Goal: Task Accomplishment & Management: Manage account settings

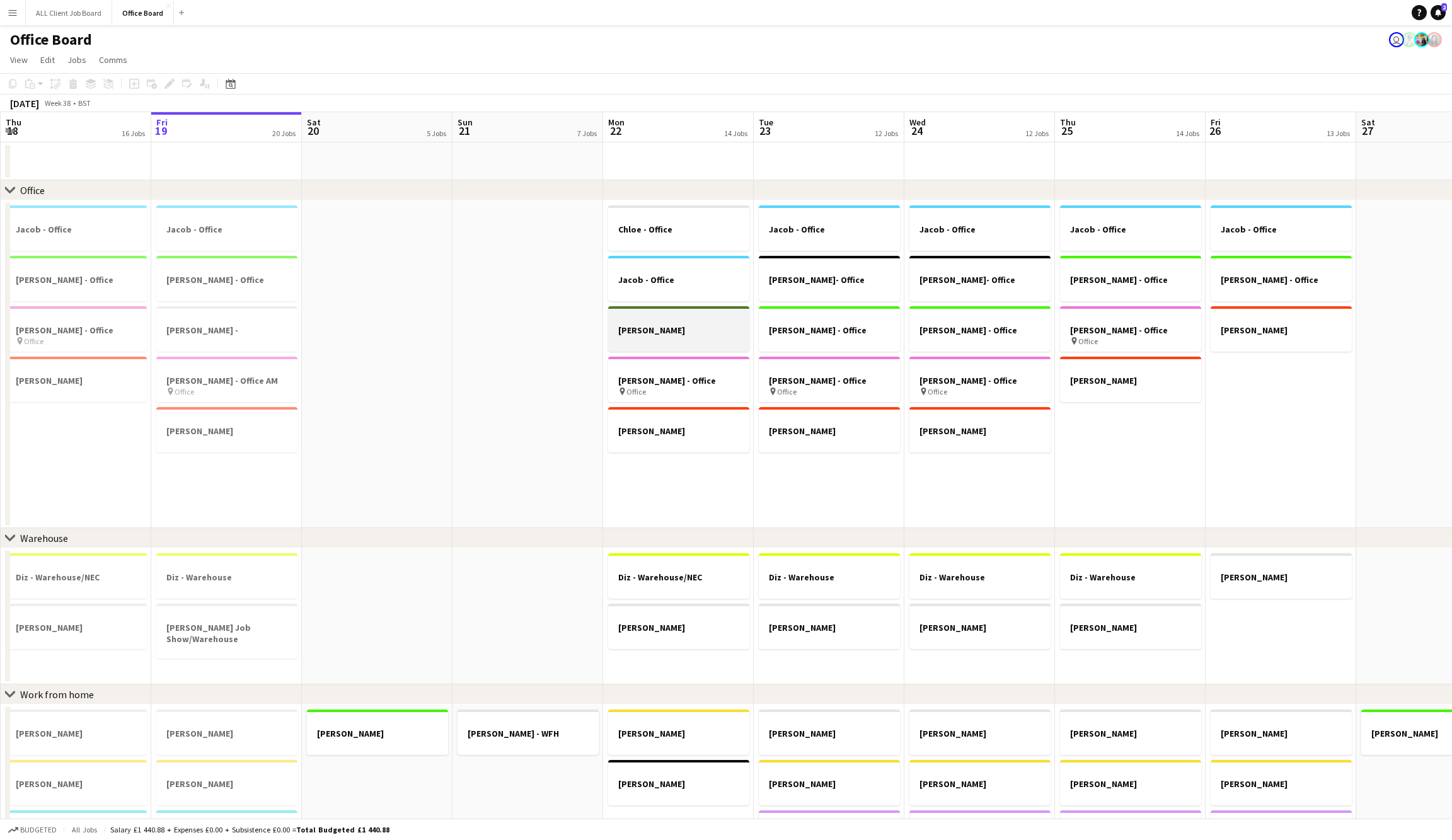
click at [666, 338] on div at bounding box center [679, 340] width 141 height 10
click at [847, 500] on app-date-cell "Jacob - Office Joe- Office Kristina - Office Nicole - Office pin Office Sarah L…" at bounding box center [829, 364] width 151 height 328
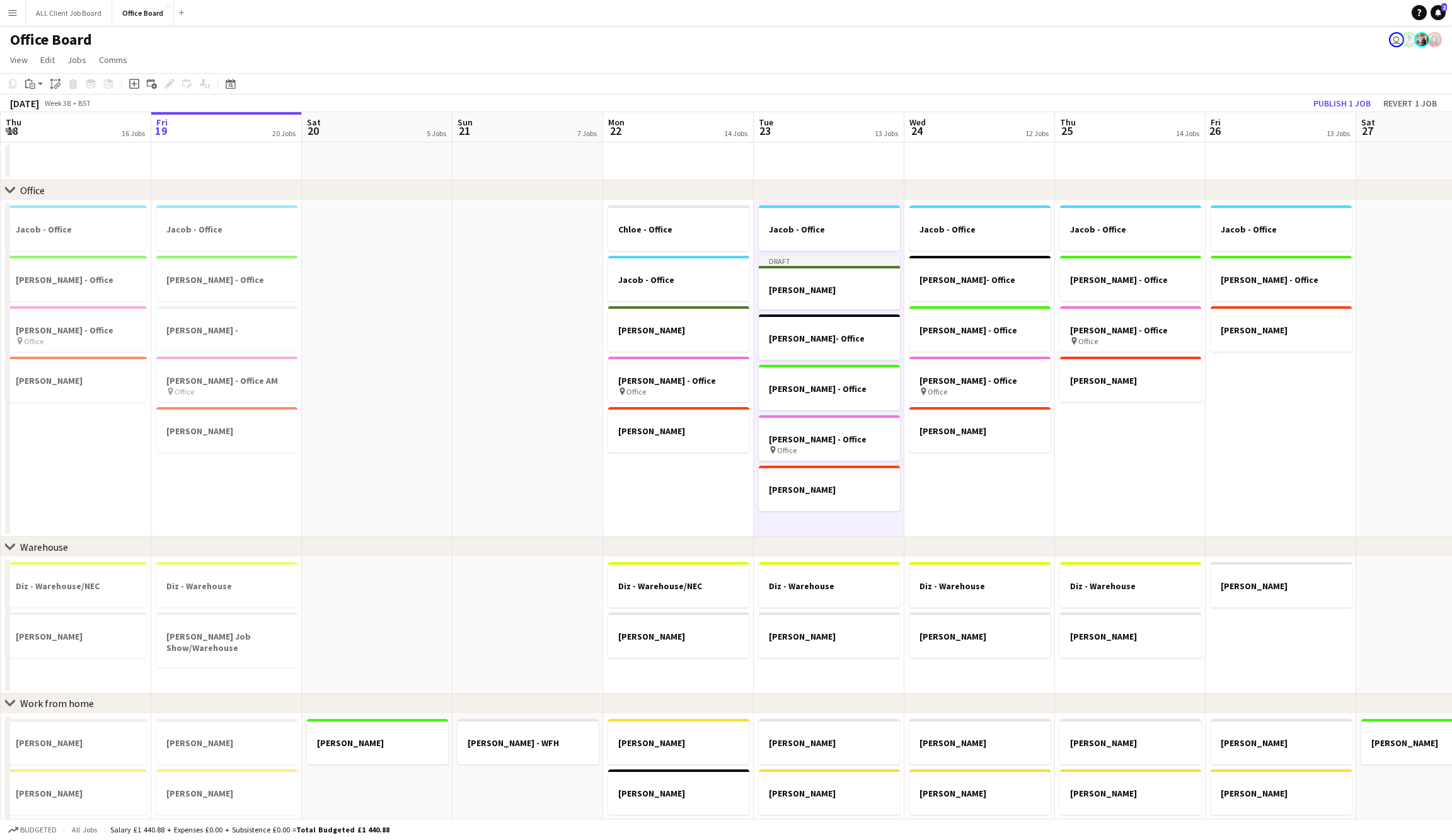
click at [979, 492] on app-date-cell "Jacob - Office Joe- Office Kristina - Office Nicole - Office pin Office Sarah L…" at bounding box center [980, 369] width 151 height 336
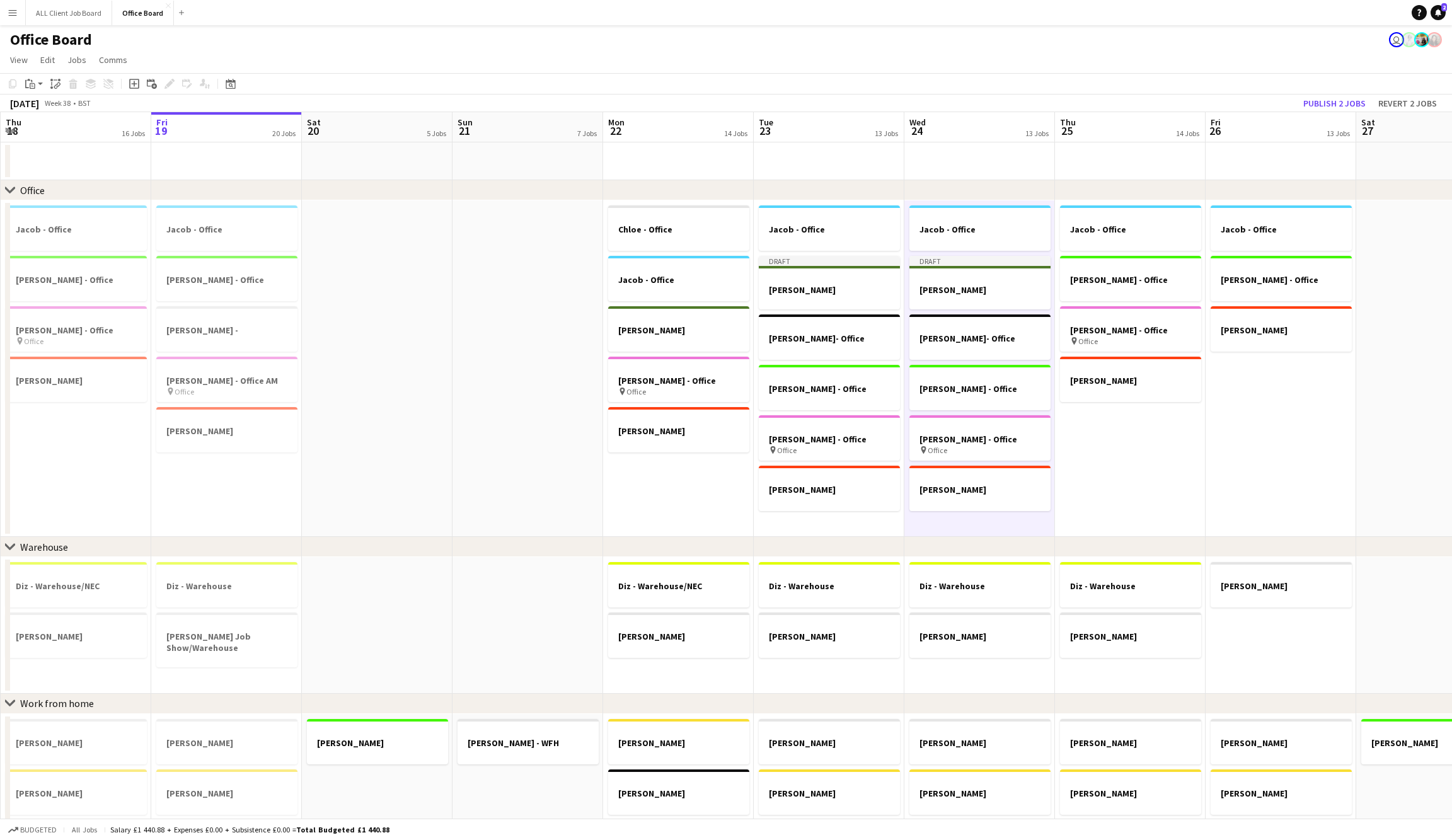
click at [1103, 487] on app-date-cell "Jacob - Office Kristina - Office Nicole - Office pin Office Sarah Lawani" at bounding box center [1130, 369] width 151 height 336
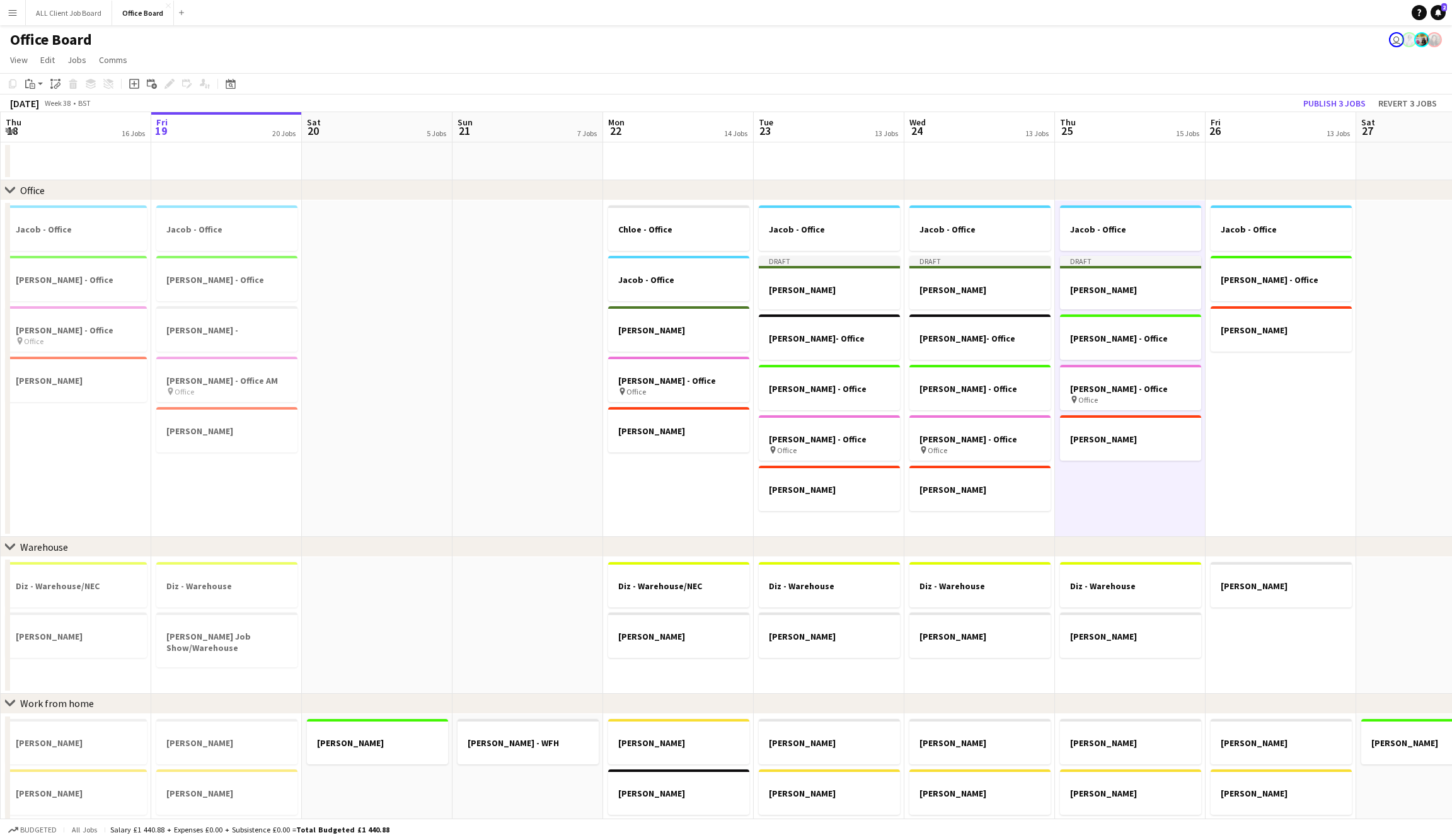
click at [1241, 473] on app-date-cell "Jacob - Office Kristina - Office Sarah Lawani" at bounding box center [1281, 369] width 151 height 336
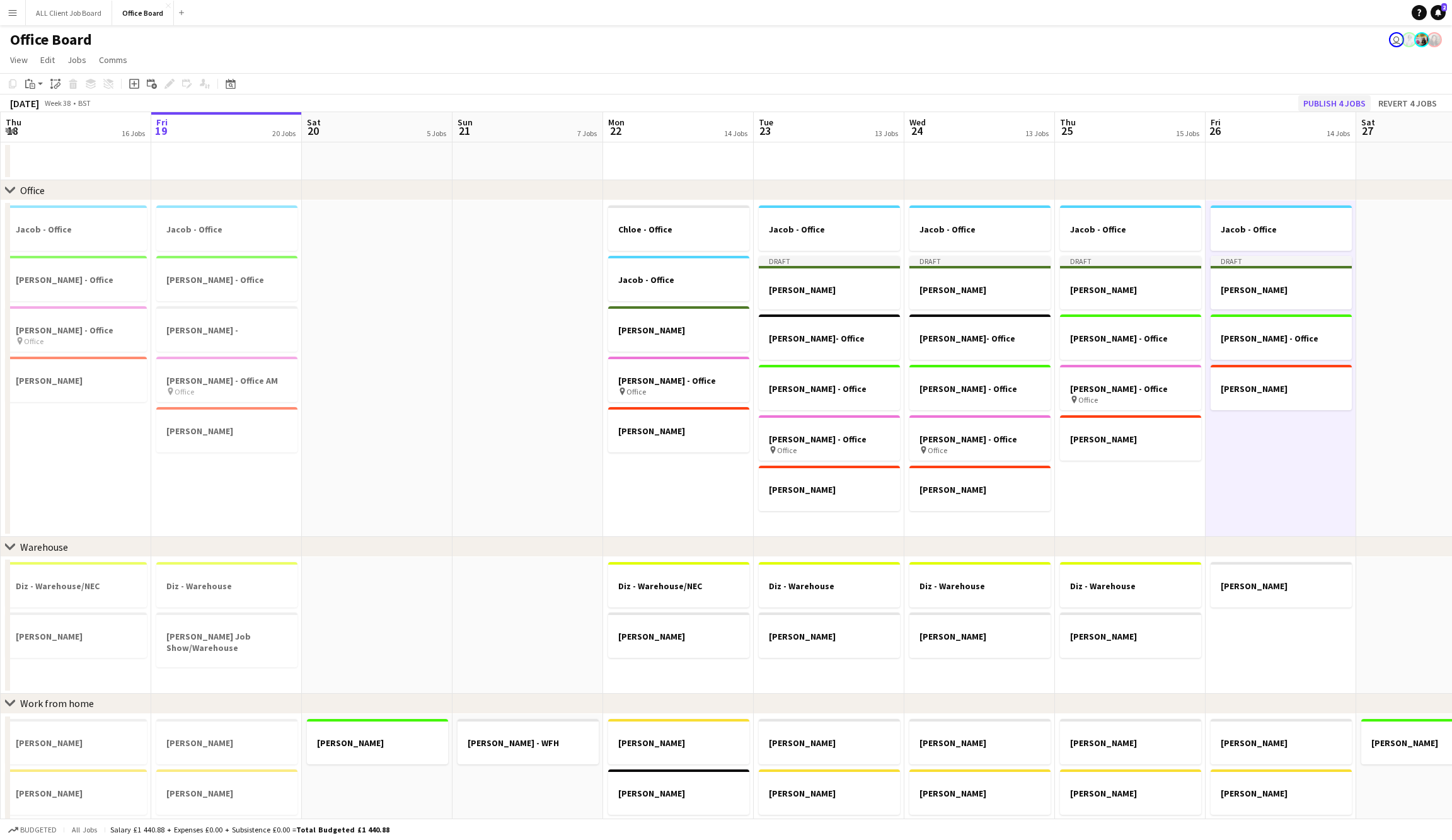
click at [1332, 96] on button "Publish 4 jobs" at bounding box center [1335, 103] width 73 height 16
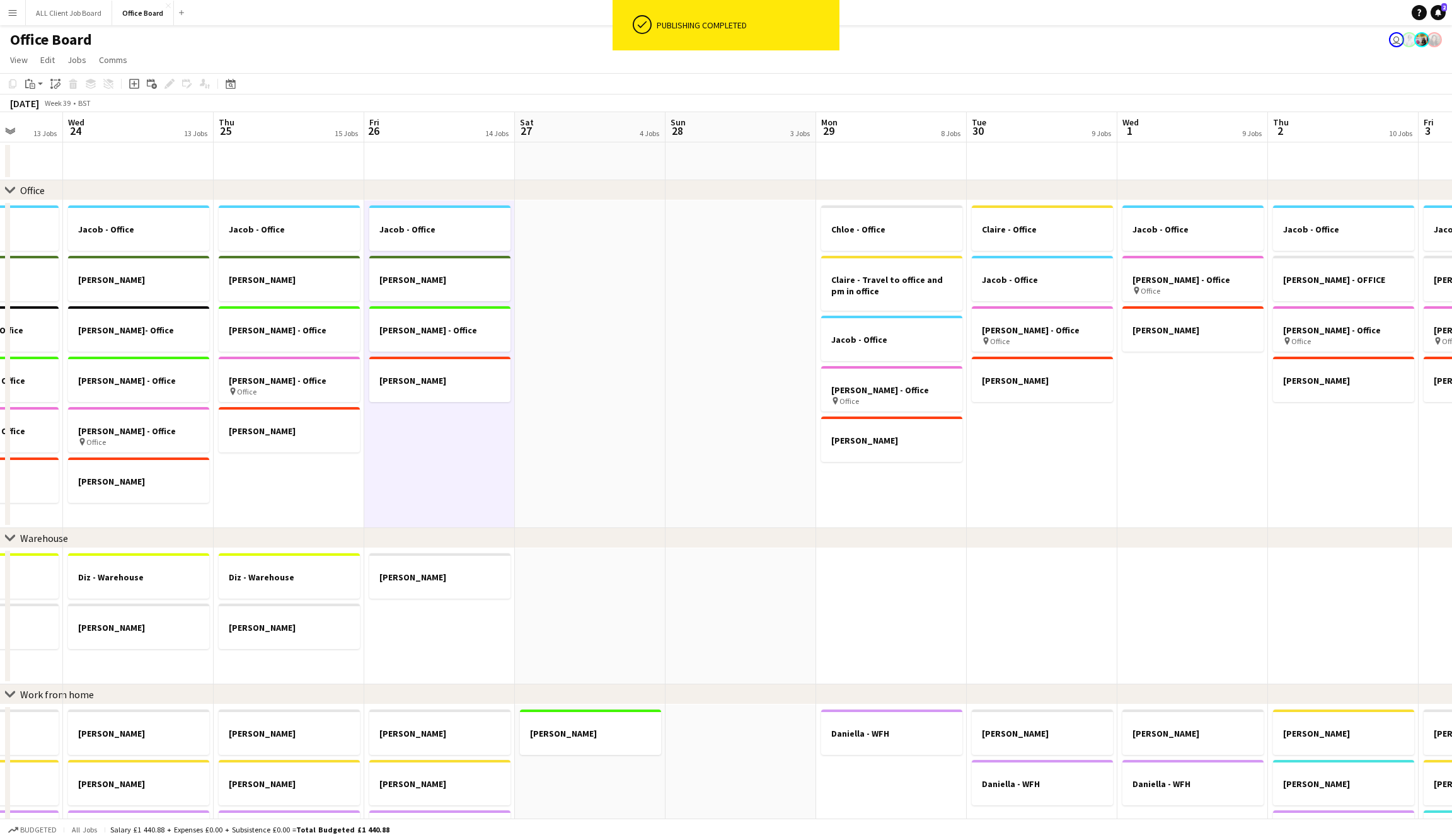
scroll to position [0, 543]
click at [876, 477] on app-date-cell "Chloe - Office Claire - Travel to office and pm in office Jacob - Office Nicole…" at bounding box center [887, 364] width 151 height 328
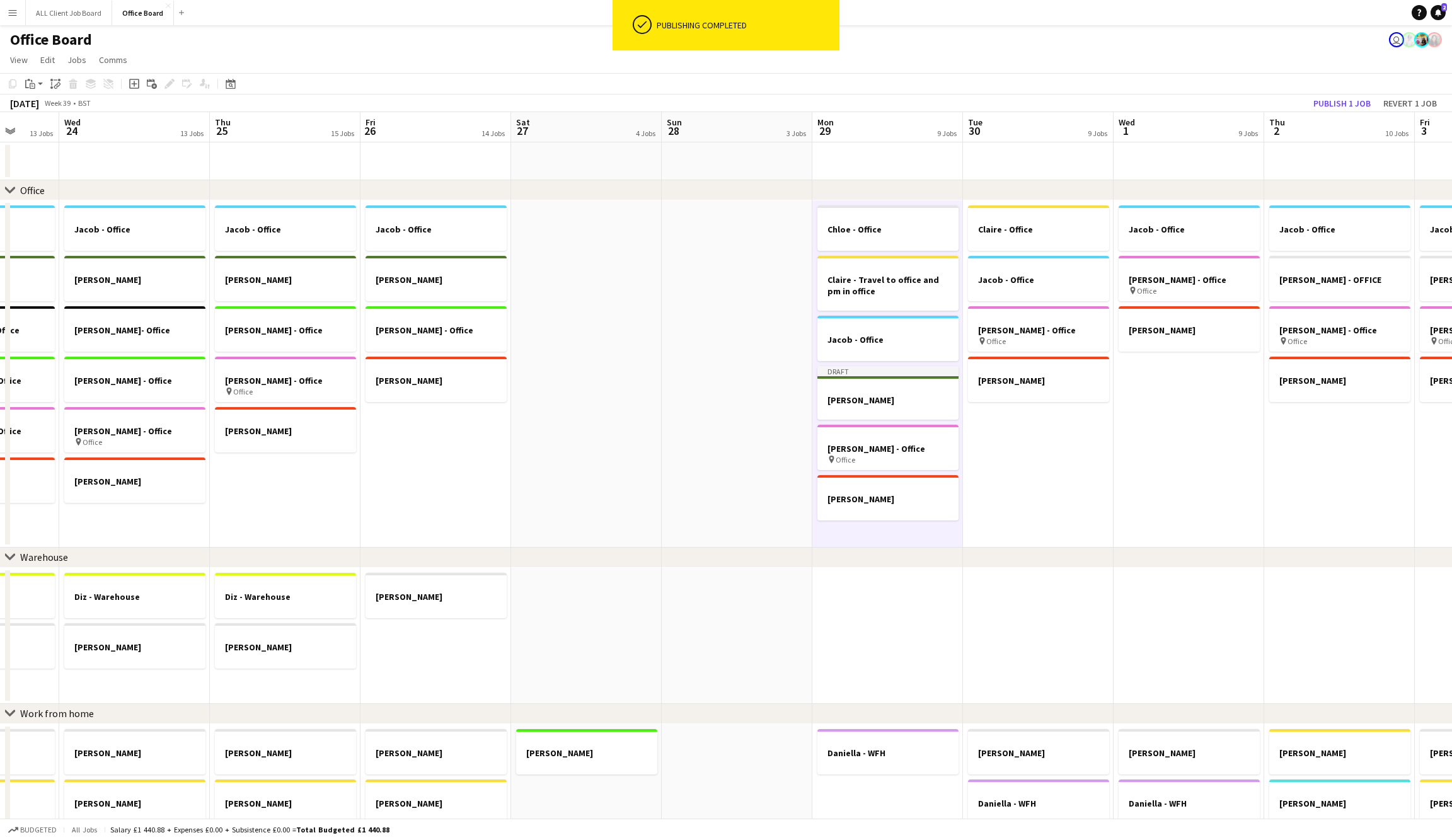
click at [1012, 471] on app-date-cell "Claire - Office Jacob - Office Nicole - Office pin Office Sarah Lawani" at bounding box center [1038, 374] width 151 height 347
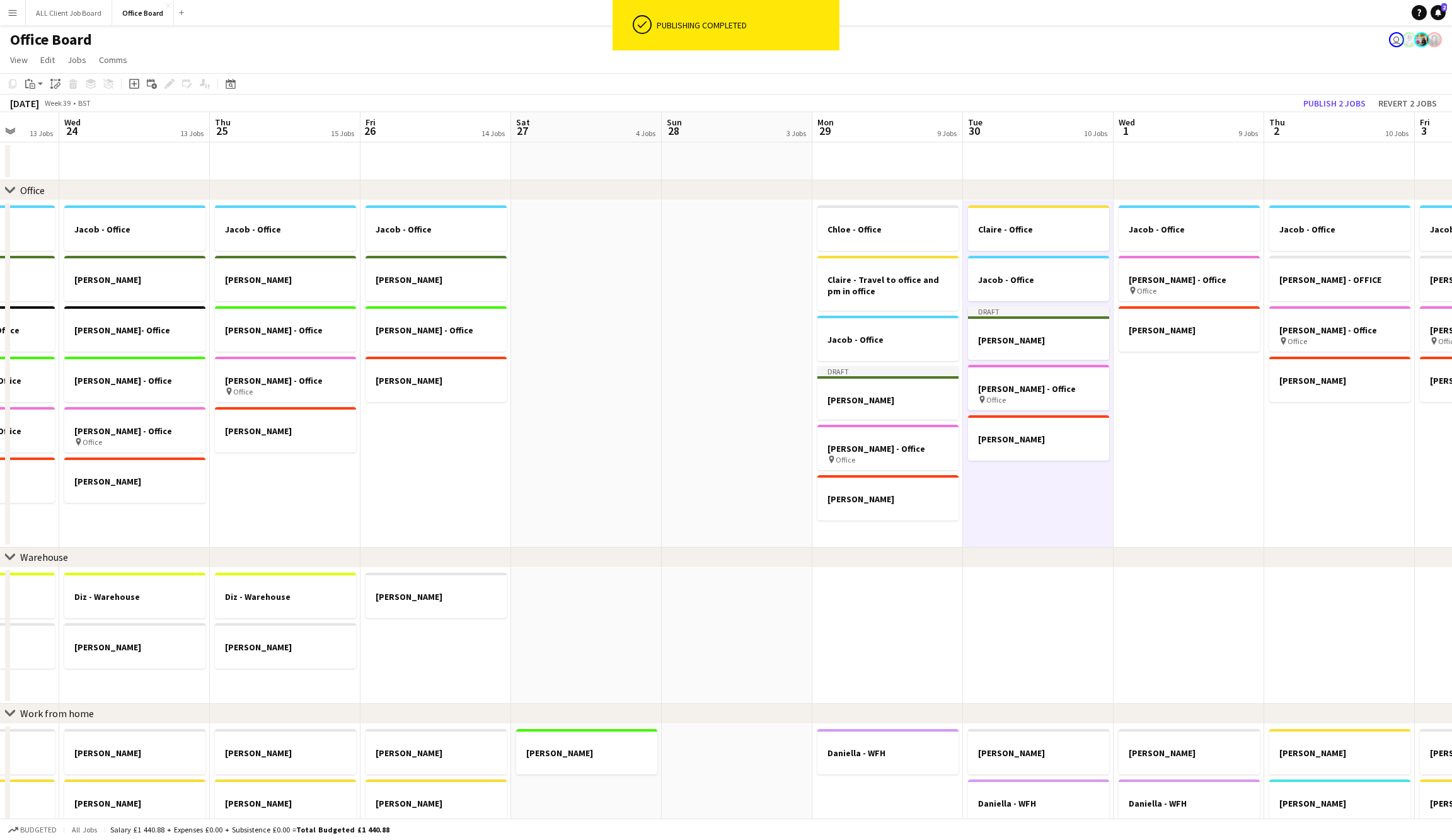
click at [1181, 455] on app-date-cell "Jacob - Office Nicole - Office pin Office Sarah Lawani" at bounding box center [1189, 374] width 151 height 347
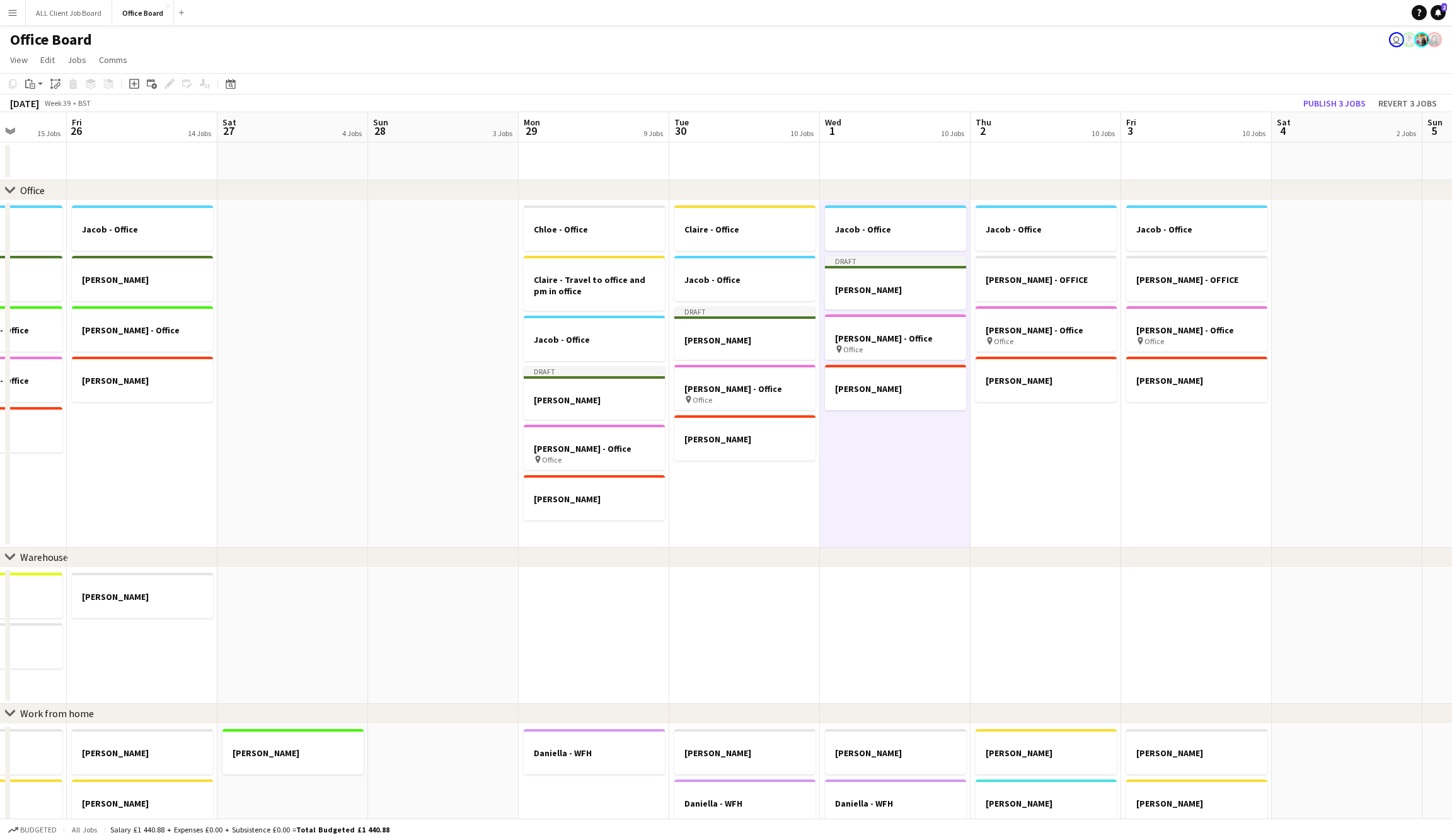
scroll to position [0, 541]
click at [1340, 100] on button "Publish 3 jobs" at bounding box center [1335, 103] width 73 height 16
